Goal: Browse casually

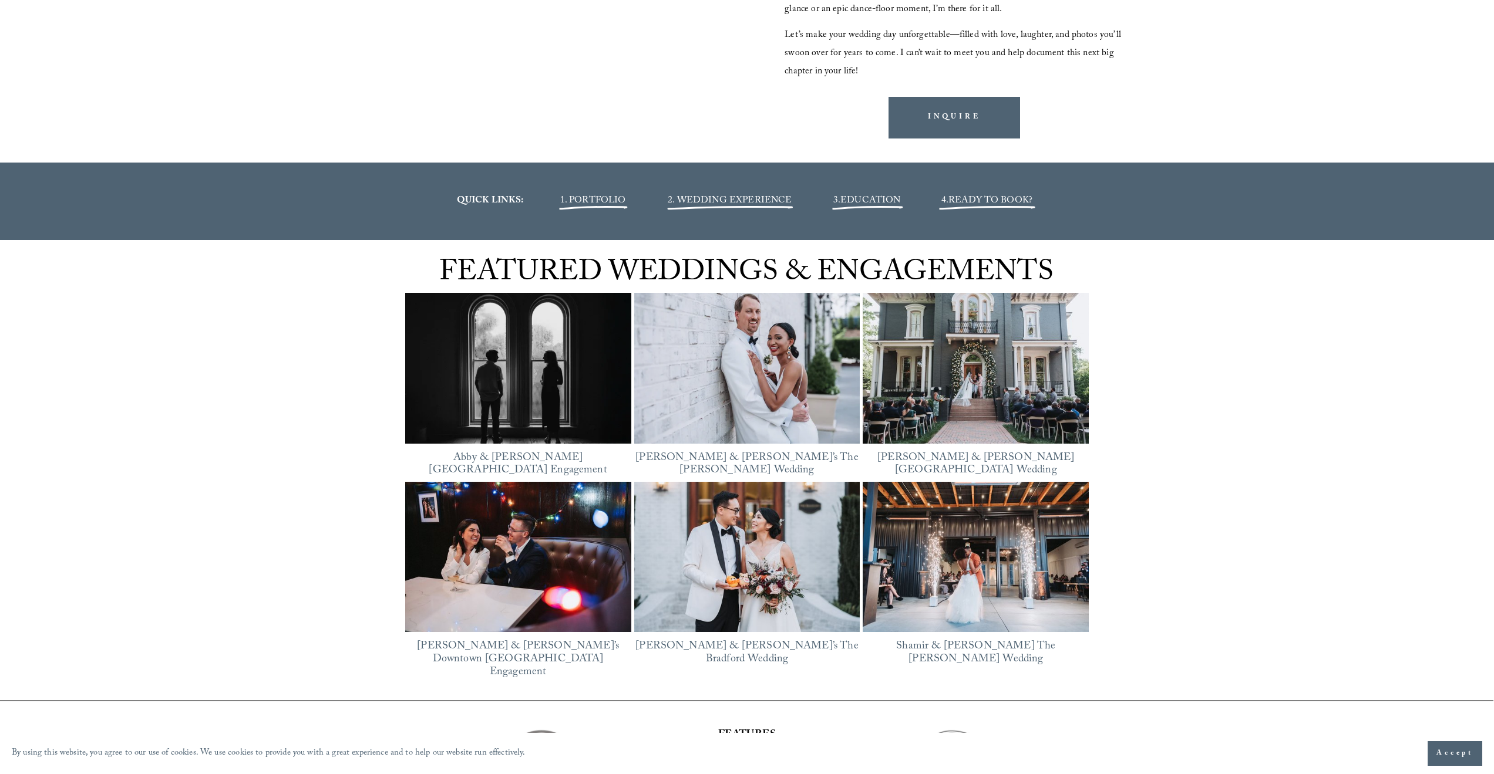
scroll to position [1920, 0]
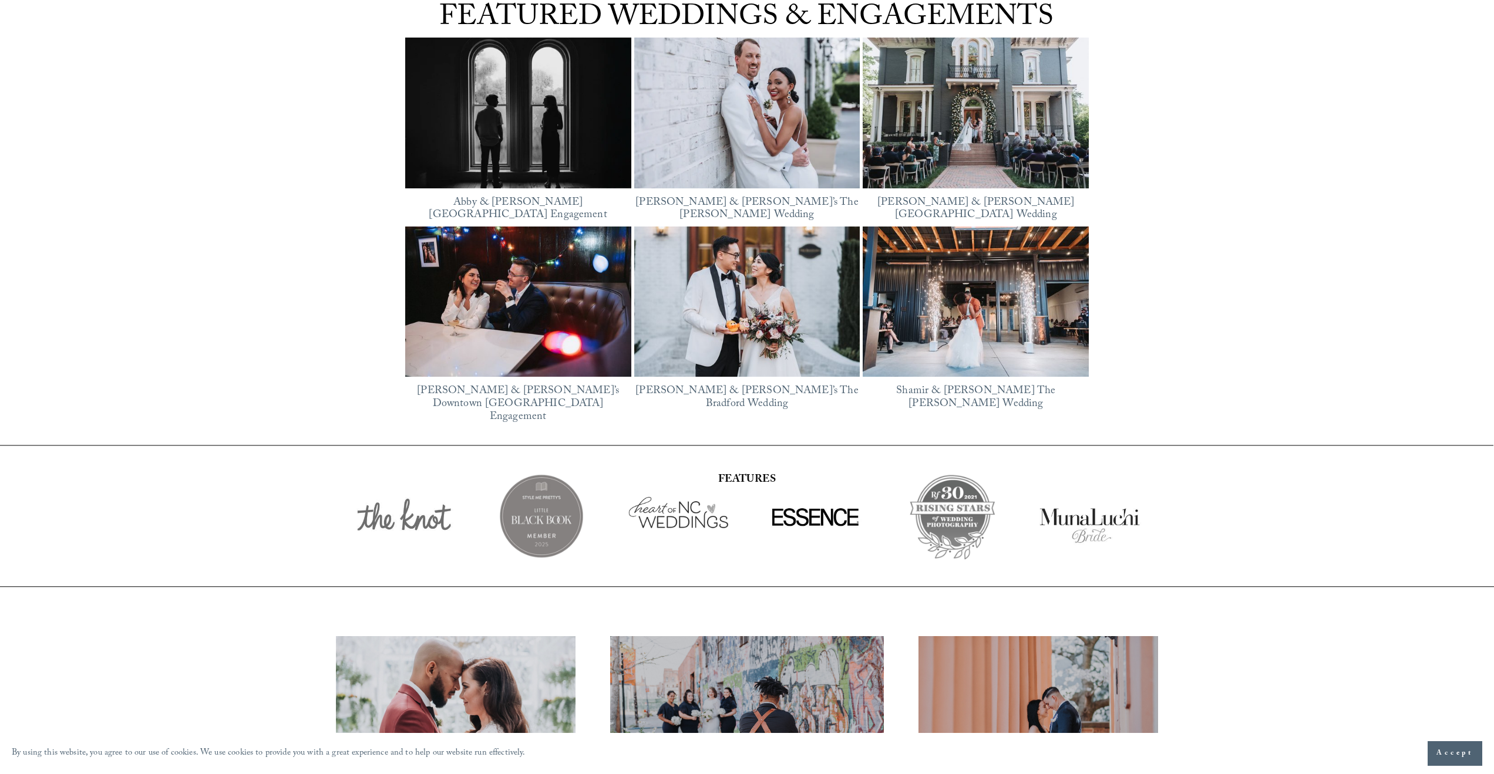
click at [557, 150] on img at bounding box center [518, 113] width 226 height 170
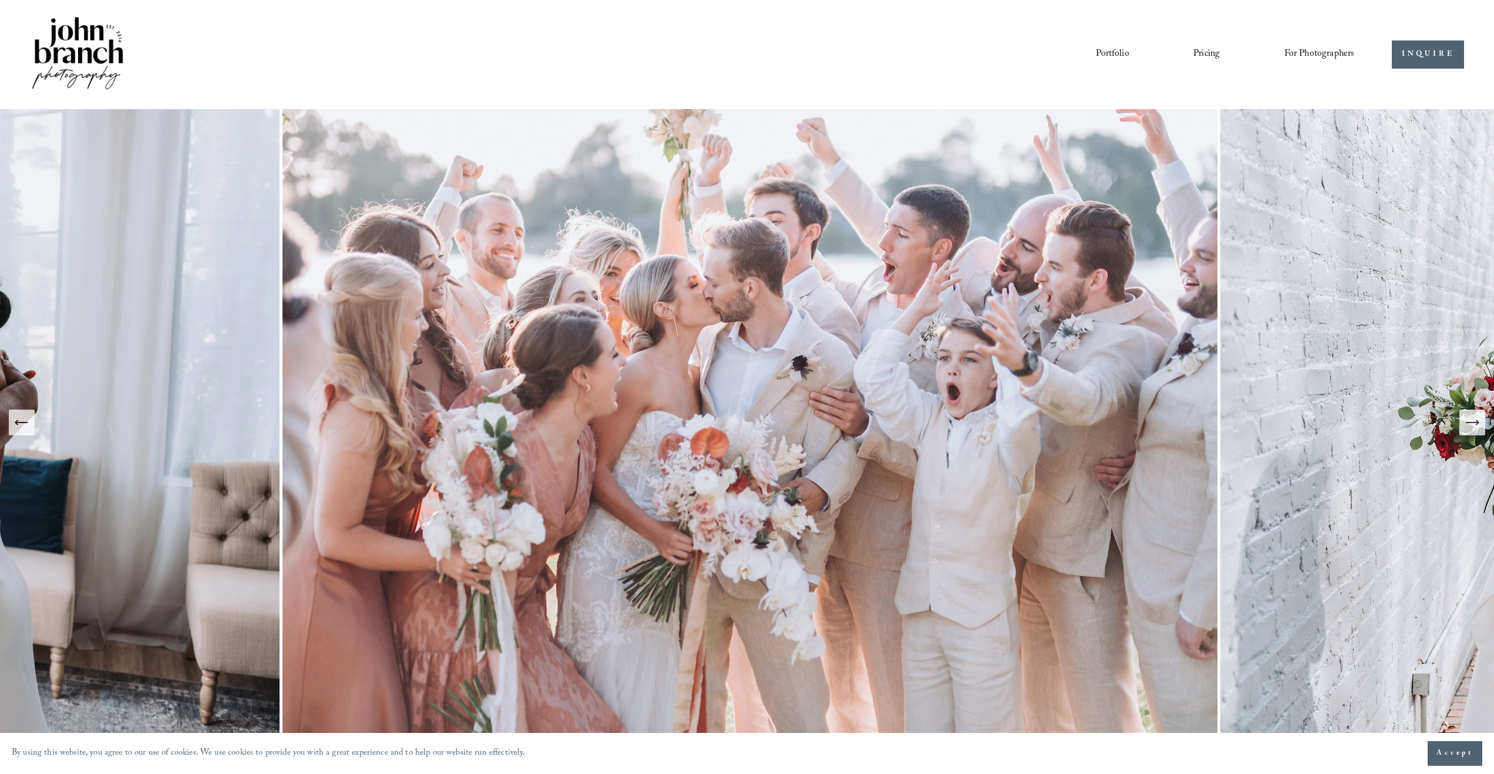
scroll to position [0, 0]
click at [1108, 54] on link "Portfolio" at bounding box center [1111, 55] width 33 height 20
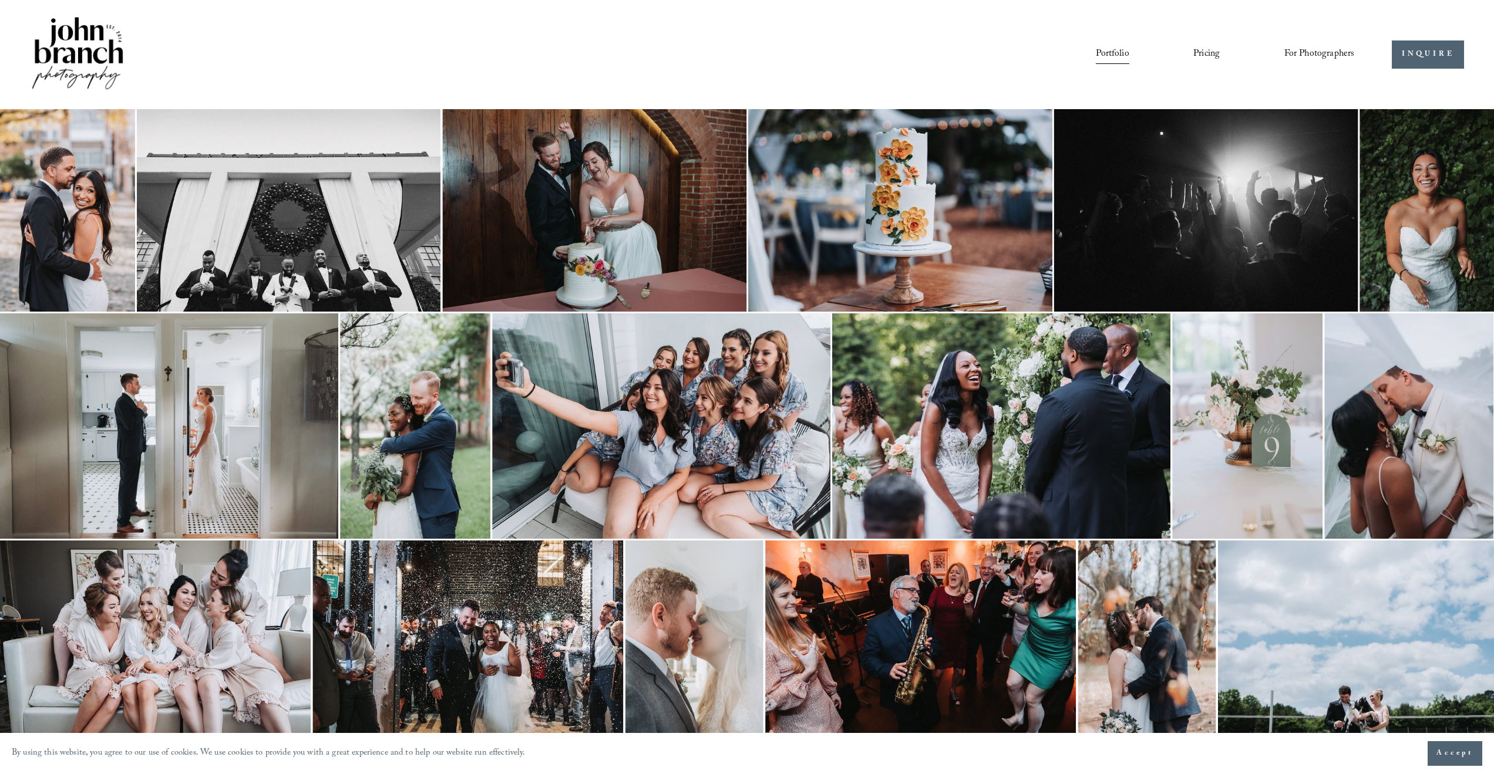
click at [1205, 54] on link "Pricing" at bounding box center [1206, 55] width 26 height 20
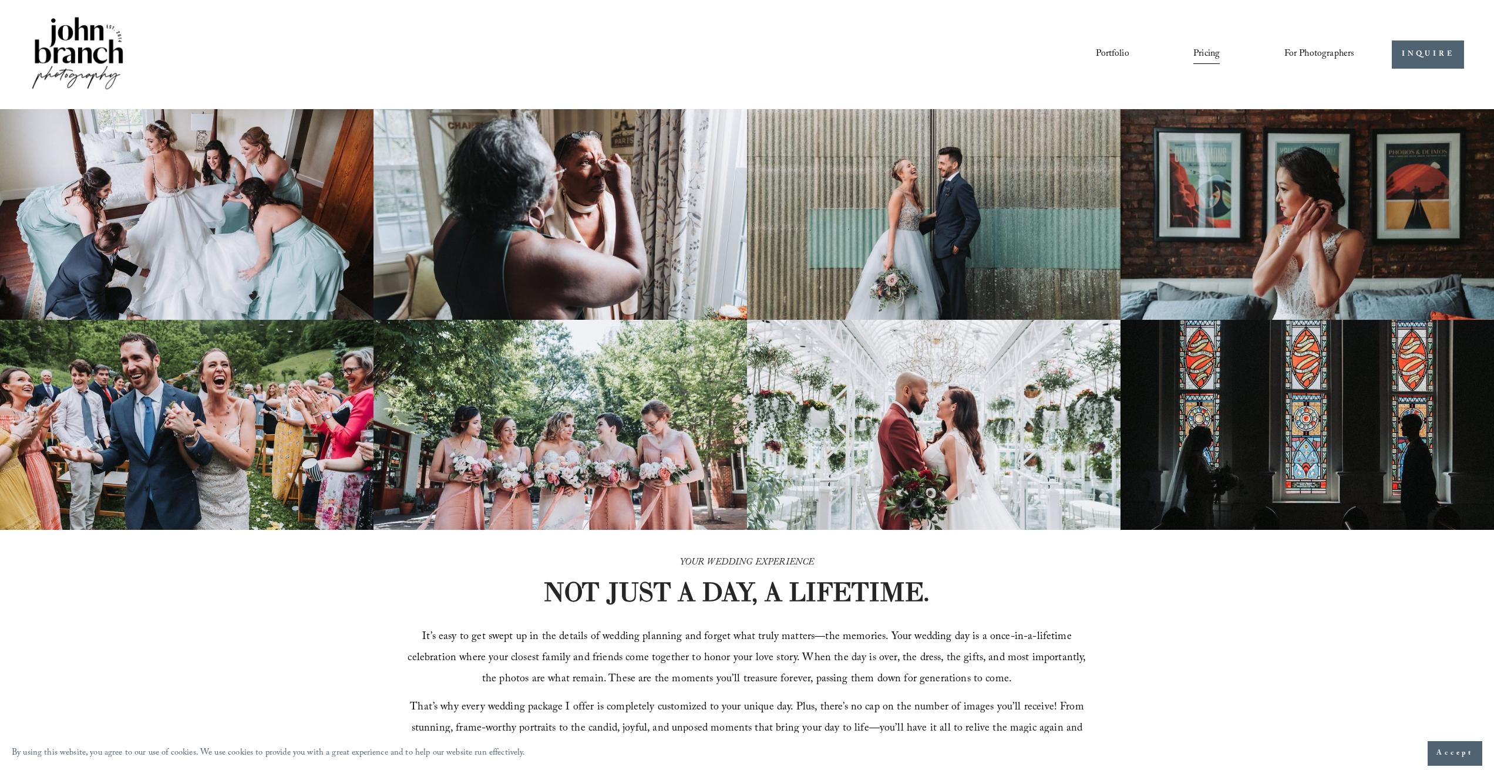
click at [1302, 52] on span "For Photographers" at bounding box center [1319, 54] width 70 height 18
click at [0, 0] on link "Blog" at bounding box center [0, 0] width 0 height 0
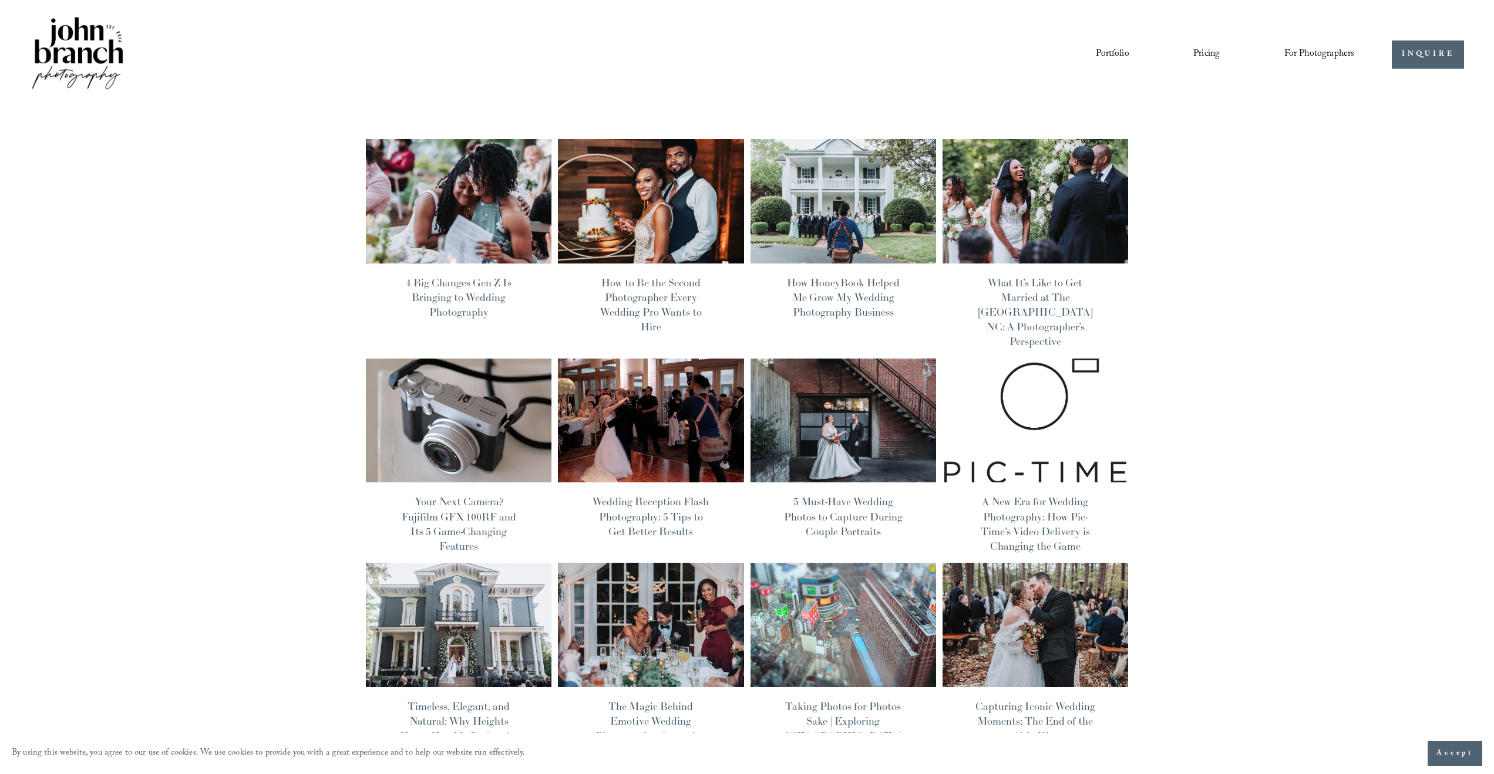
click at [522, 422] on img at bounding box center [458, 421] width 187 height 126
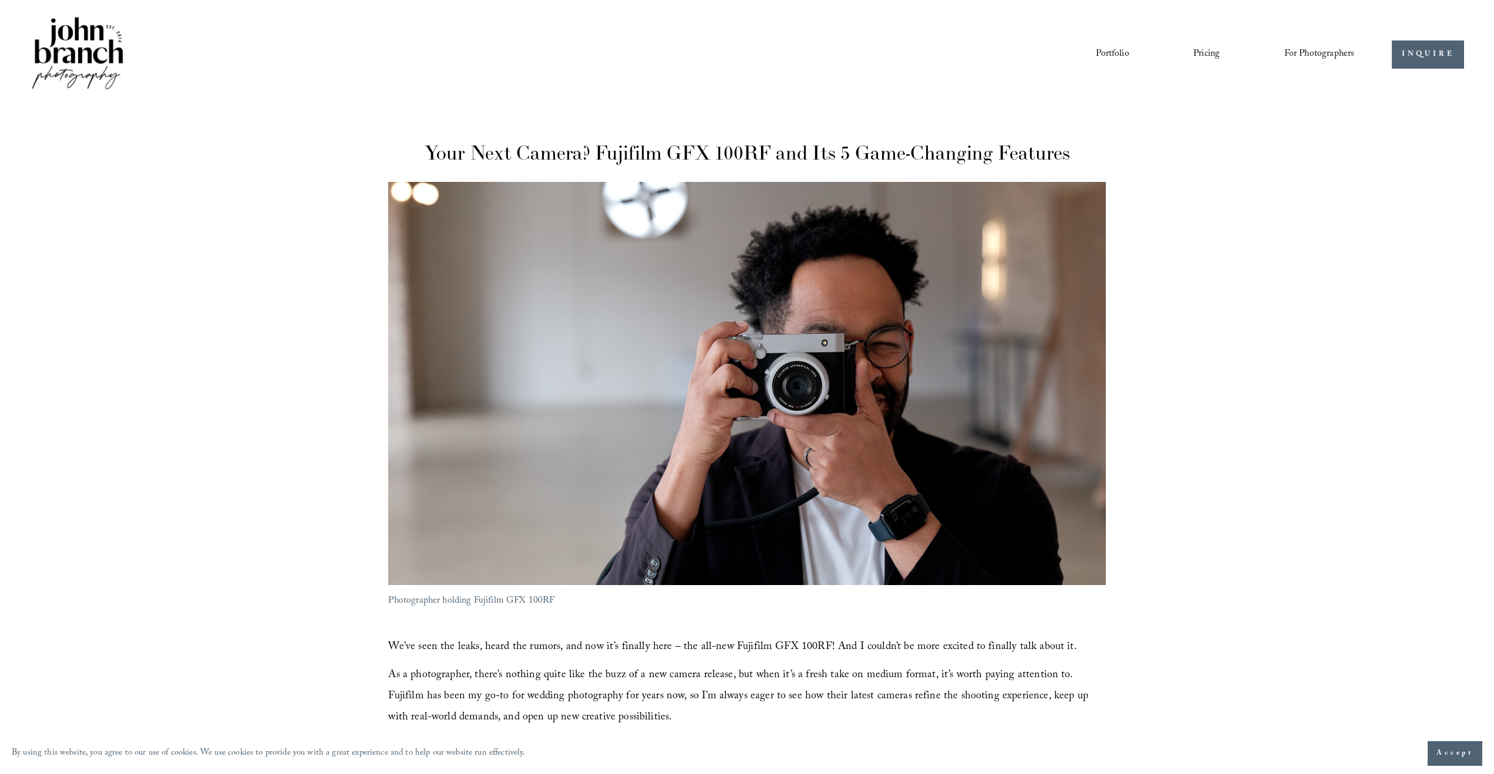
click at [96, 59] on img at bounding box center [77, 54] width 95 height 79
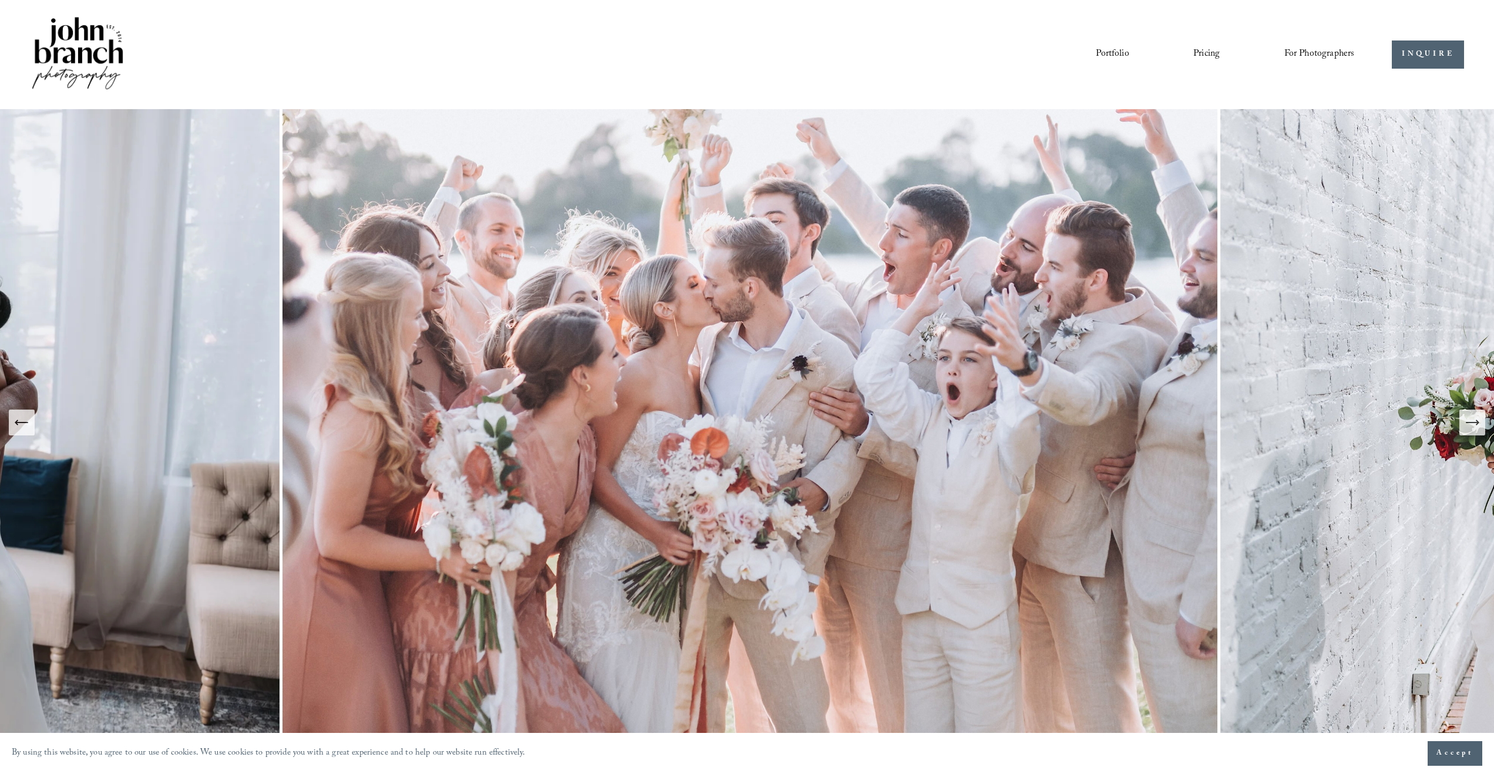
click at [1462, 422] on button "Next Slide" at bounding box center [1472, 423] width 26 height 26
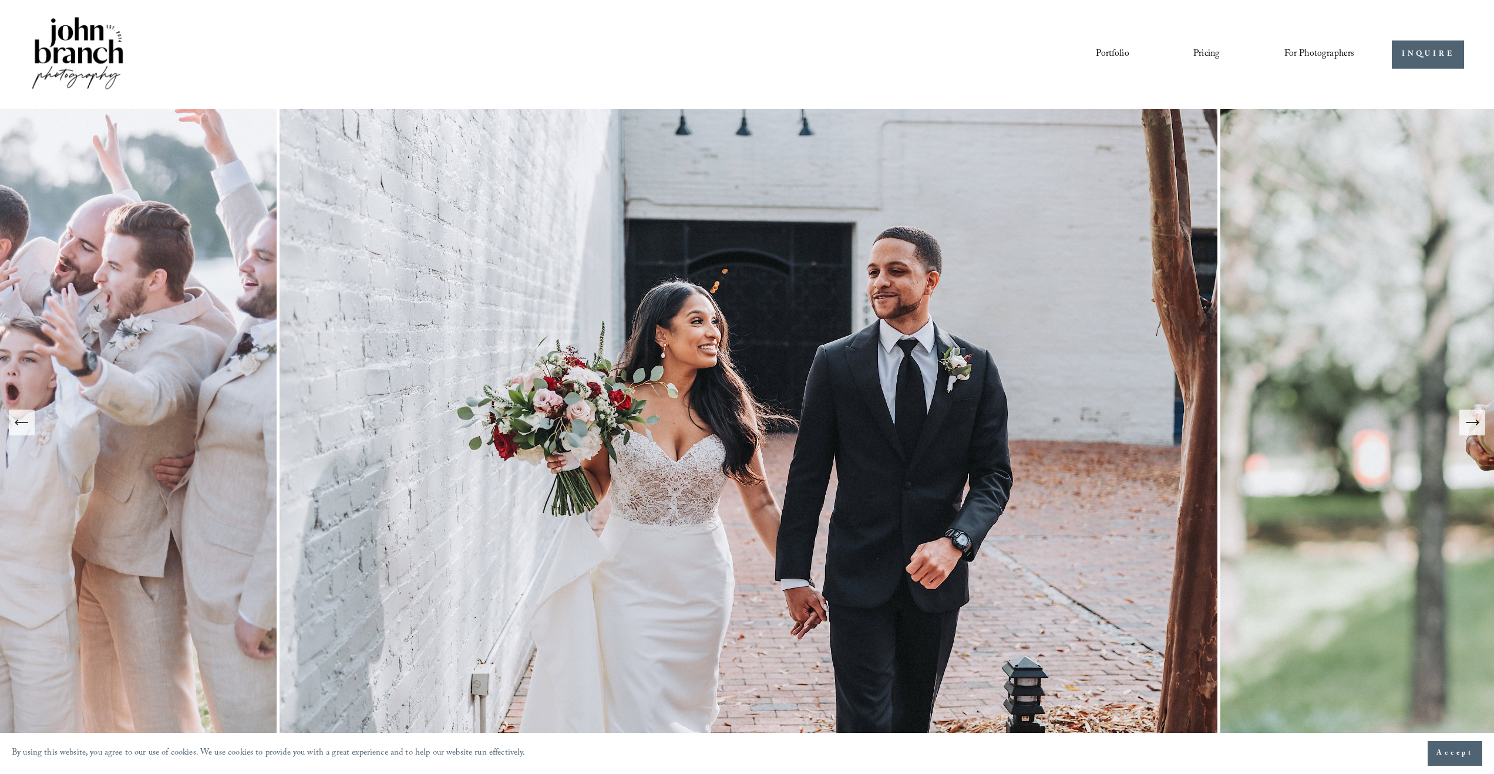
click at [1462, 422] on button "Next Slide" at bounding box center [1472, 423] width 26 height 26
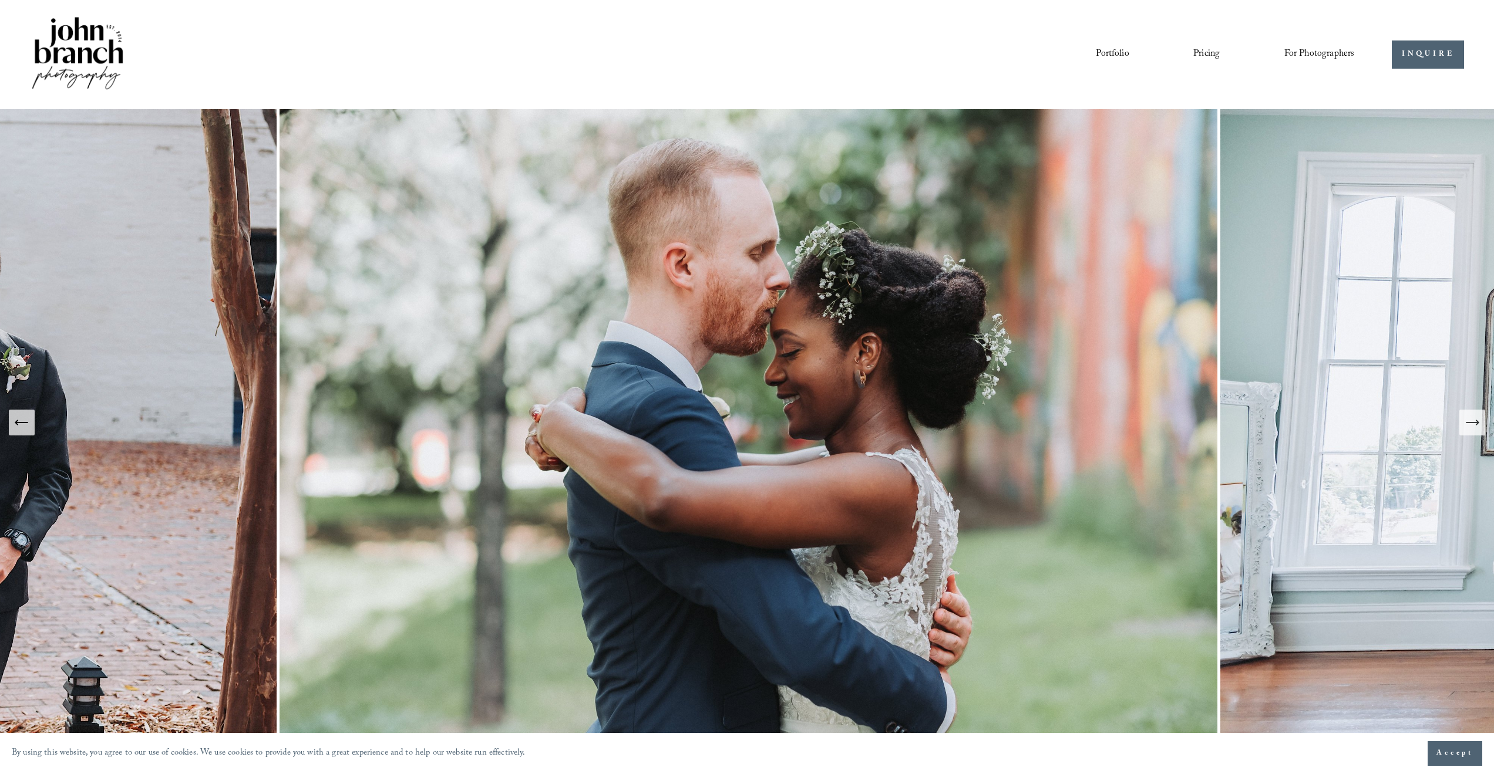
click at [1462, 422] on button "Next Slide" at bounding box center [1472, 423] width 26 height 26
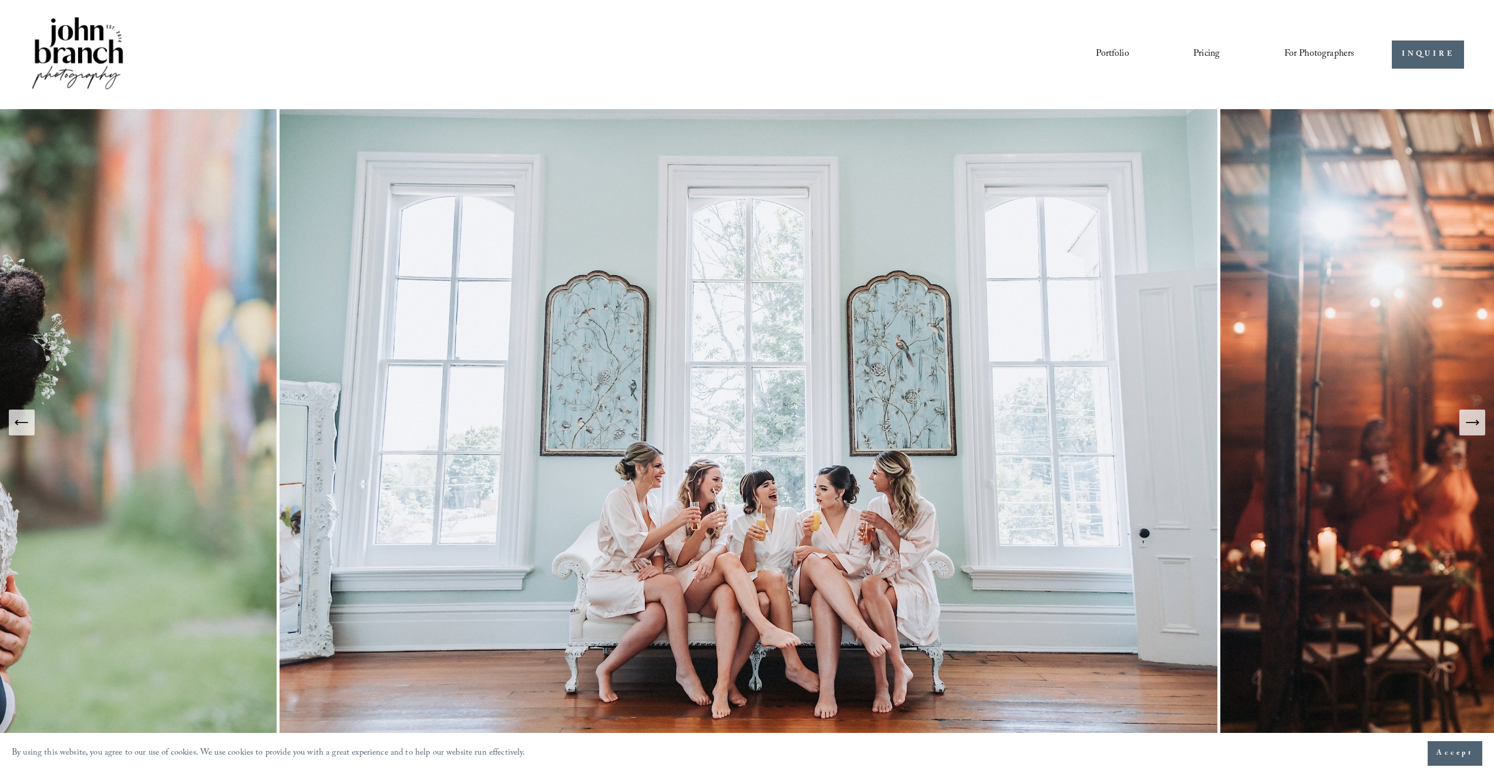
click at [1462, 422] on button "Next Slide" at bounding box center [1472, 423] width 26 height 26
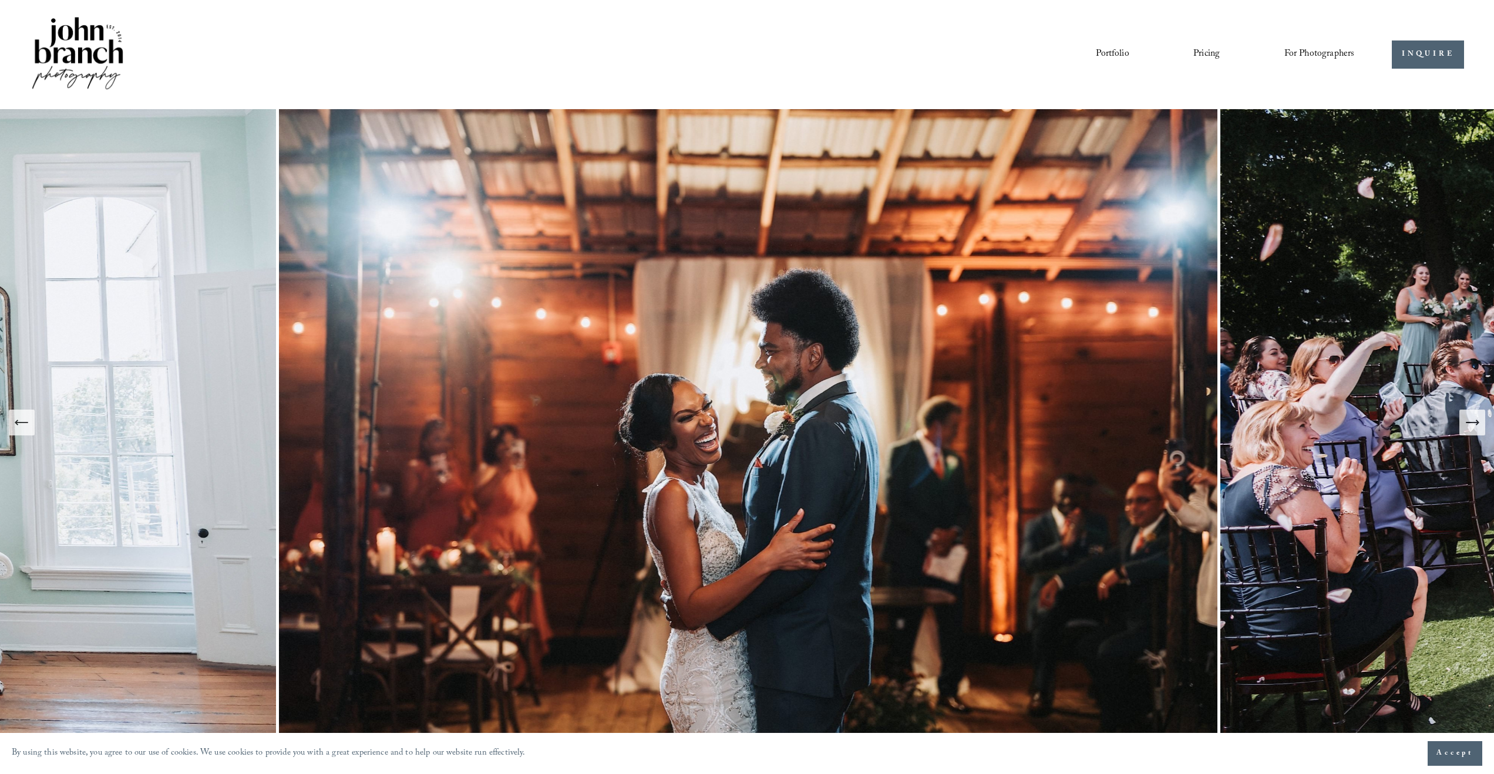
click at [1462, 422] on button "Next Slide" at bounding box center [1472, 423] width 26 height 26
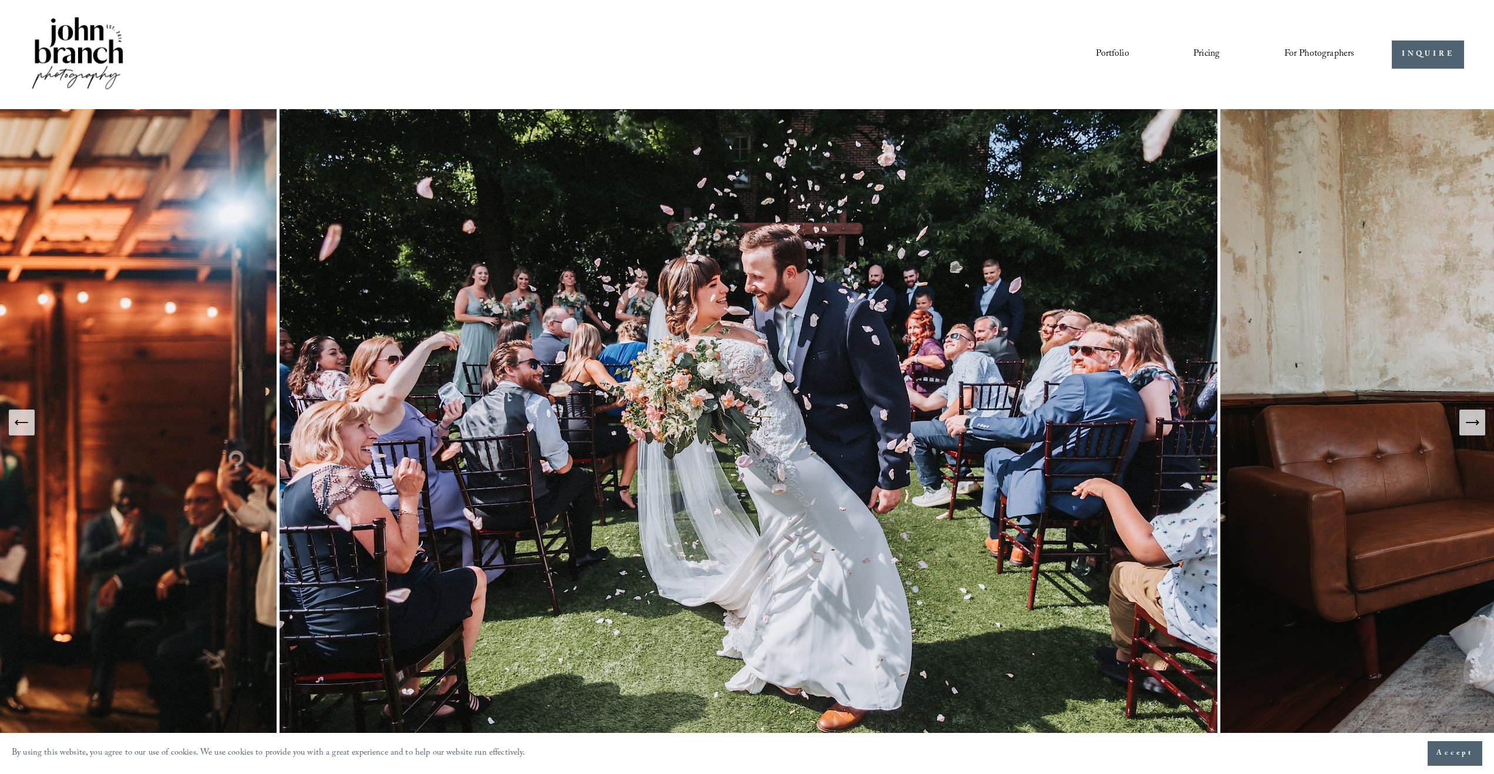
click at [1462, 422] on button "Next Slide" at bounding box center [1472, 423] width 26 height 26
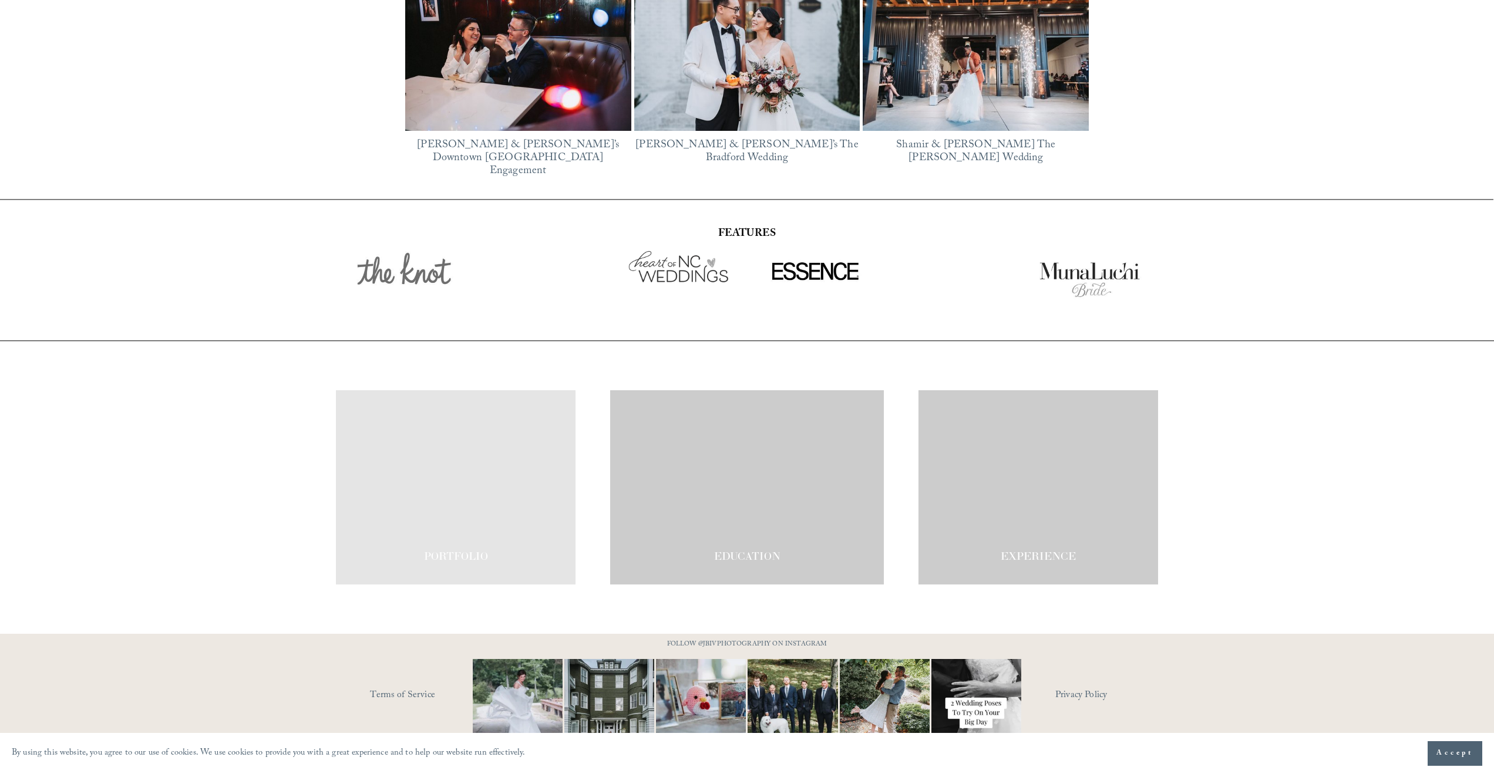
scroll to position [2165, 0]
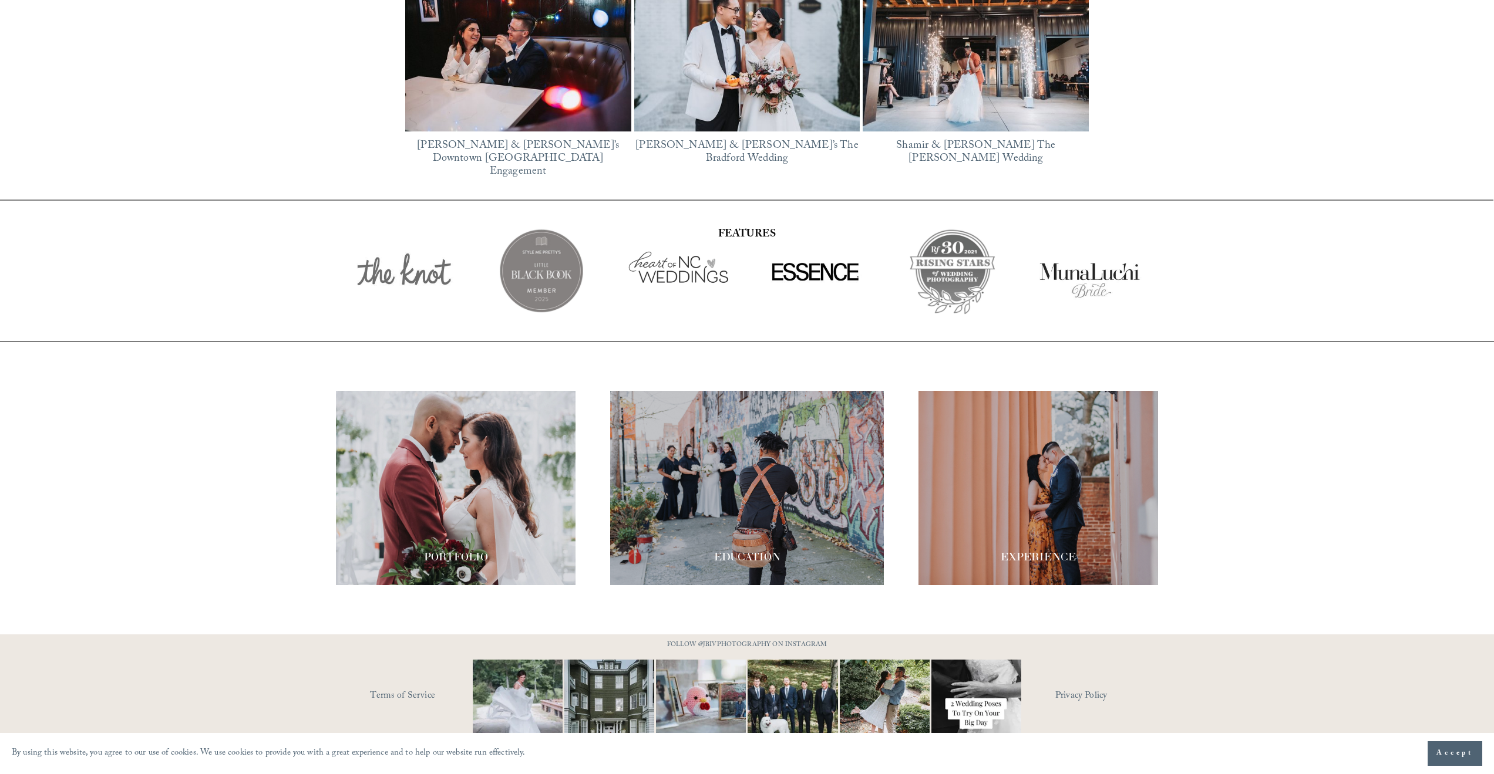
click at [535, 668] on img at bounding box center [517, 705] width 135 height 90
